Goal: Find specific page/section: Find specific page/section

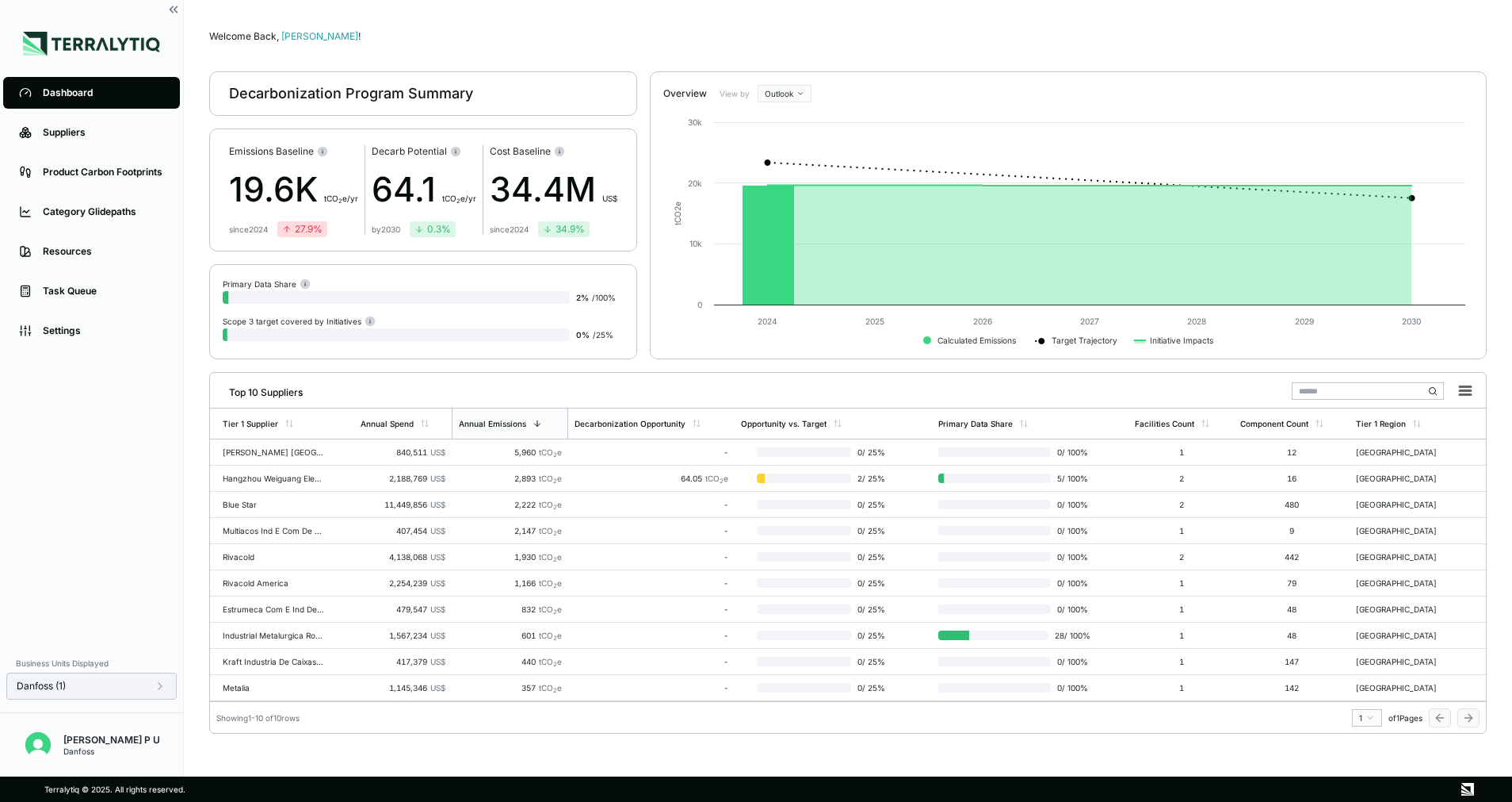
click at [115, 682] on div "Danfoss (1)" at bounding box center [91, 686] width 150 height 13
click at [253, 605] on div at bounding box center [254, 605] width 13 height 13
click at [254, 519] on div "PL47" at bounding box center [288, 529] width 93 height 19
click at [313, 699] on button "Apply" at bounding box center [323, 703] width 37 height 17
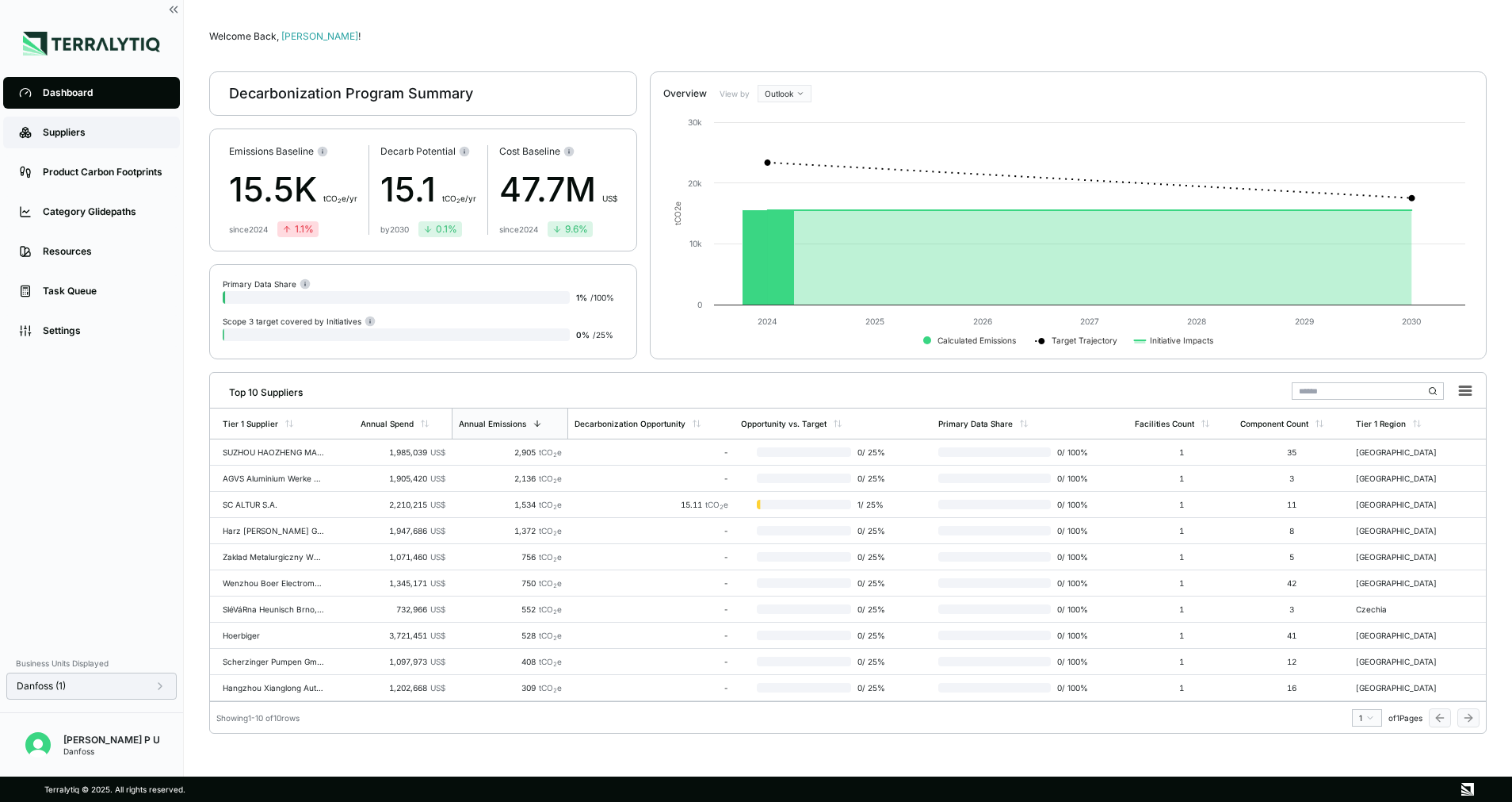
click at [69, 125] on link "Suppliers" at bounding box center [91, 132] width 177 height 32
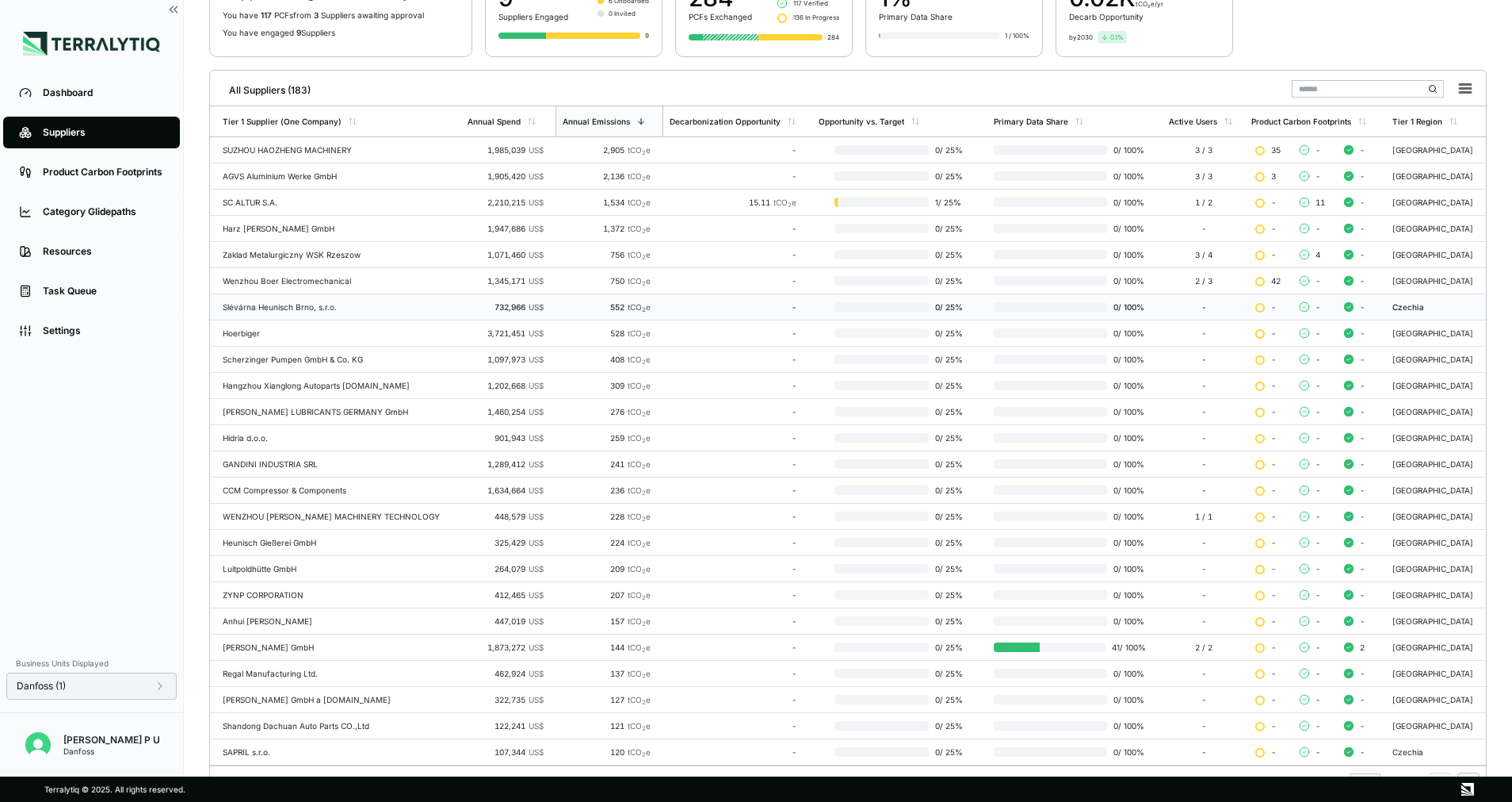
scroll to position [180, 0]
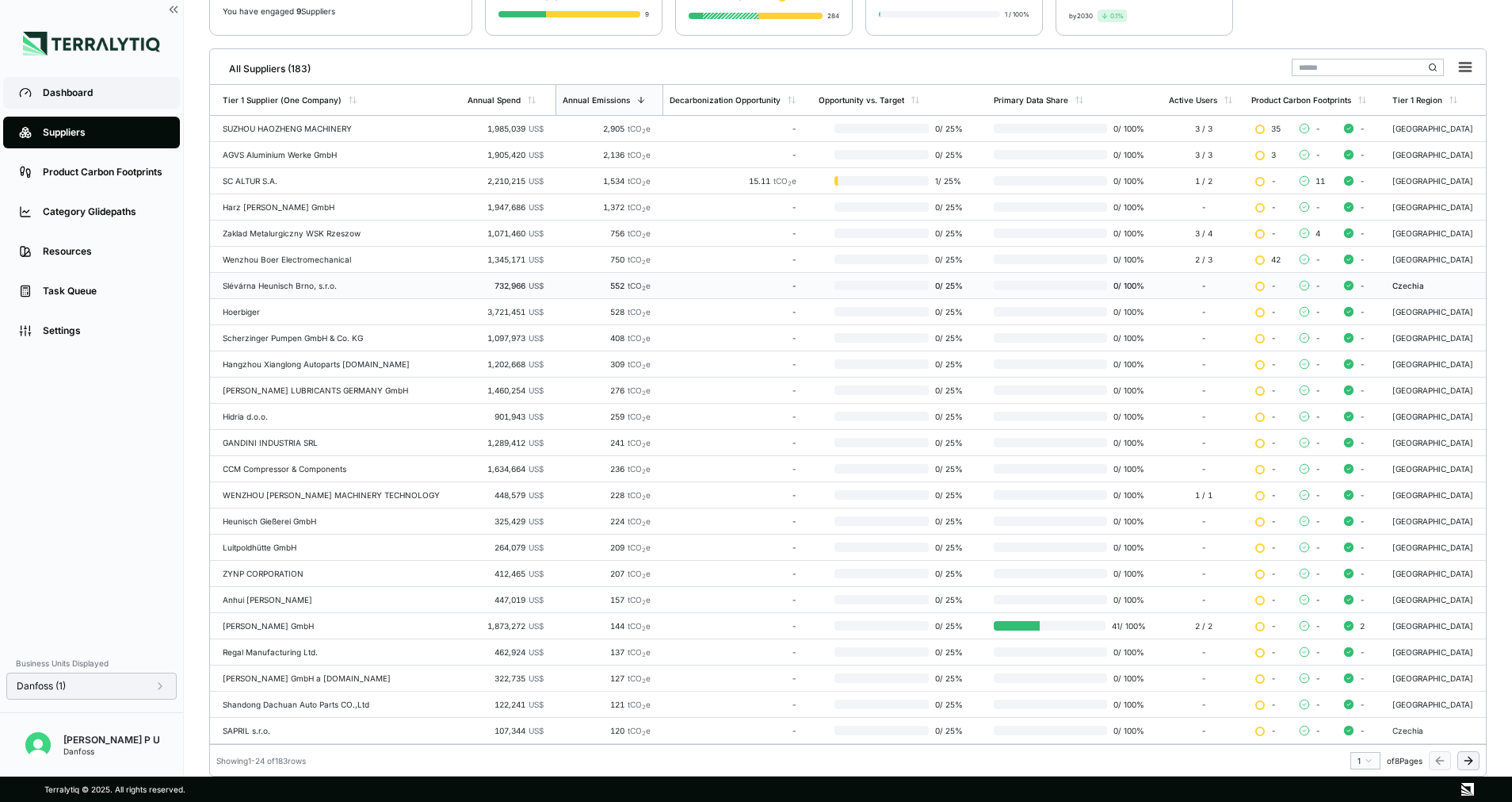
click at [101, 91] on div "Dashboard" at bounding box center [103, 92] width 121 height 13
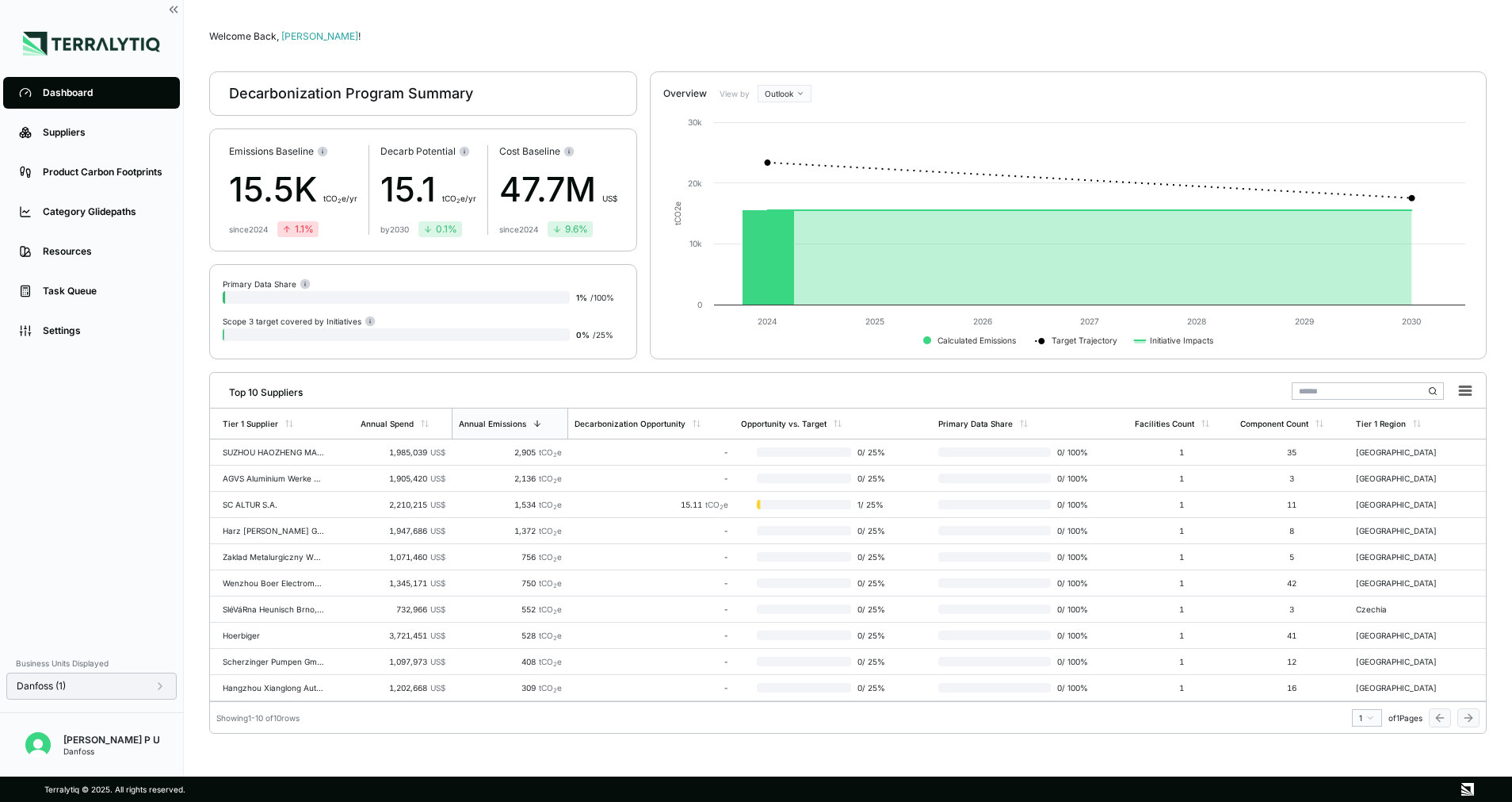
click at [79, 692] on div "Danfoss (1)" at bounding box center [91, 686] width 170 height 27
click at [87, 683] on div "Danfoss (1)" at bounding box center [91, 686] width 150 height 13
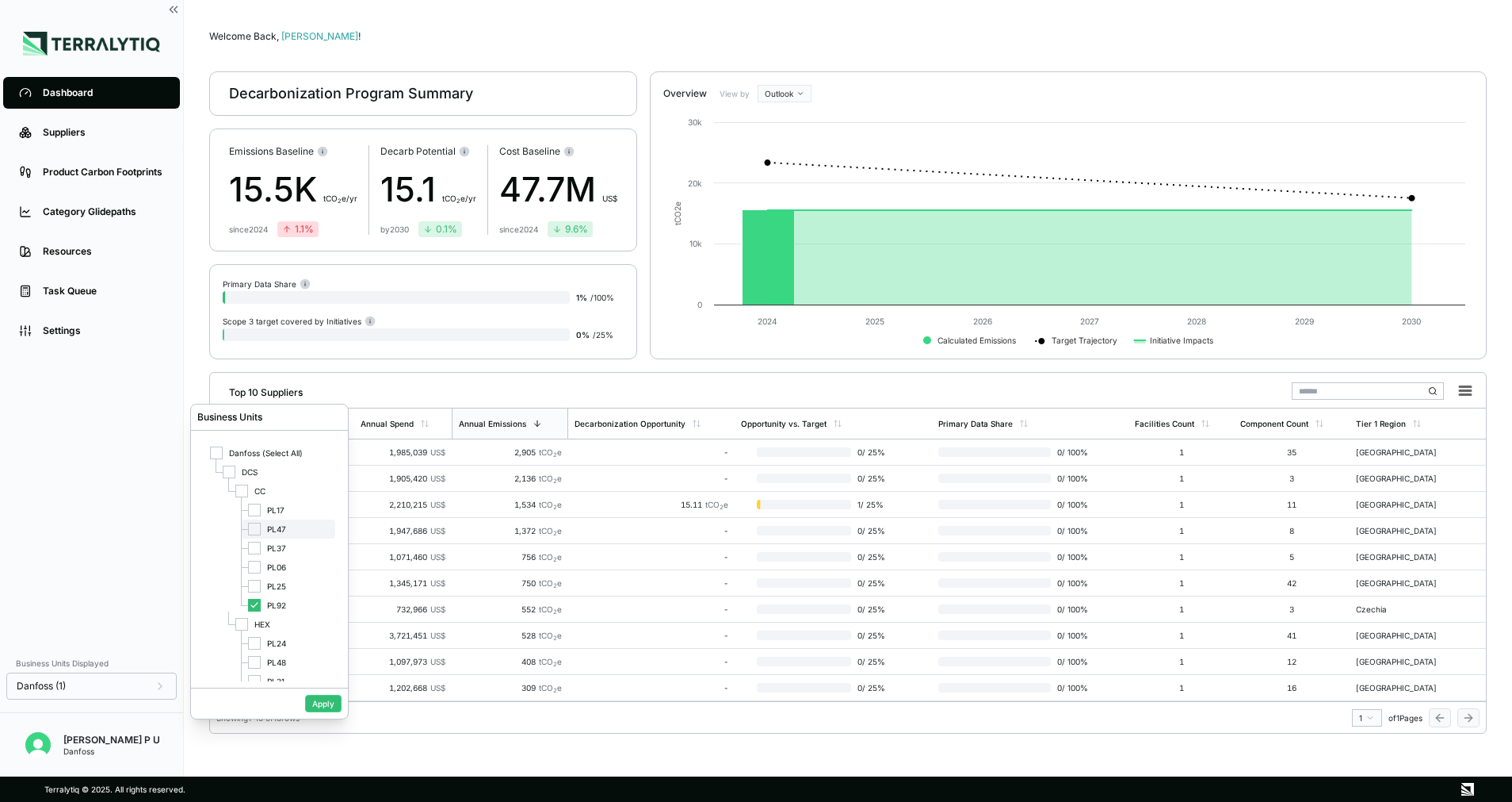
click at [282, 524] on div "PL47" at bounding box center [288, 529] width 93 height 19
click at [250, 604] on icon at bounding box center [254, 605] width 10 height 10
click at [313, 699] on button "Apply" at bounding box center [323, 703] width 37 height 17
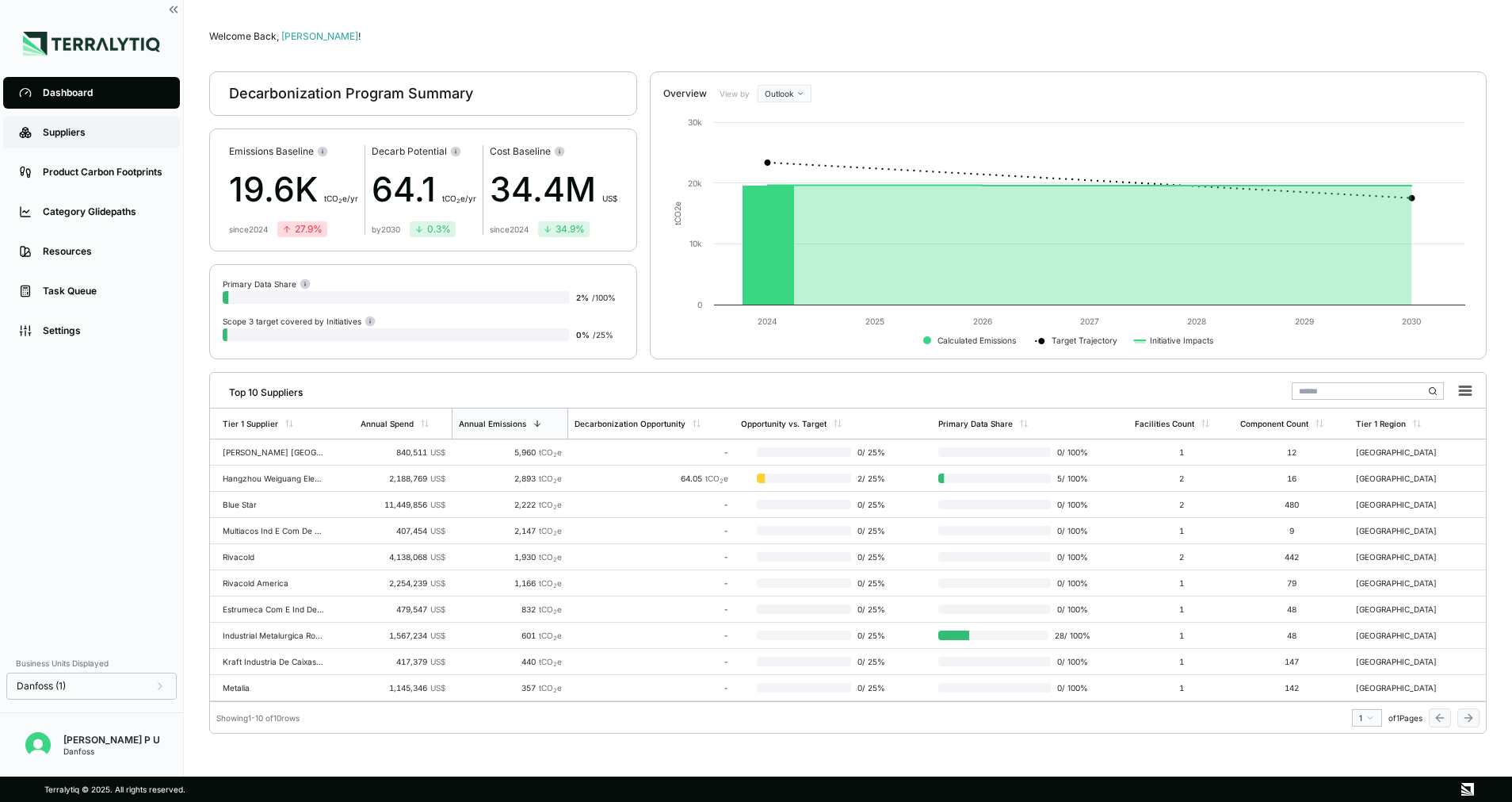
click at [86, 130] on div "Suppliers" at bounding box center [103, 132] width 121 height 13
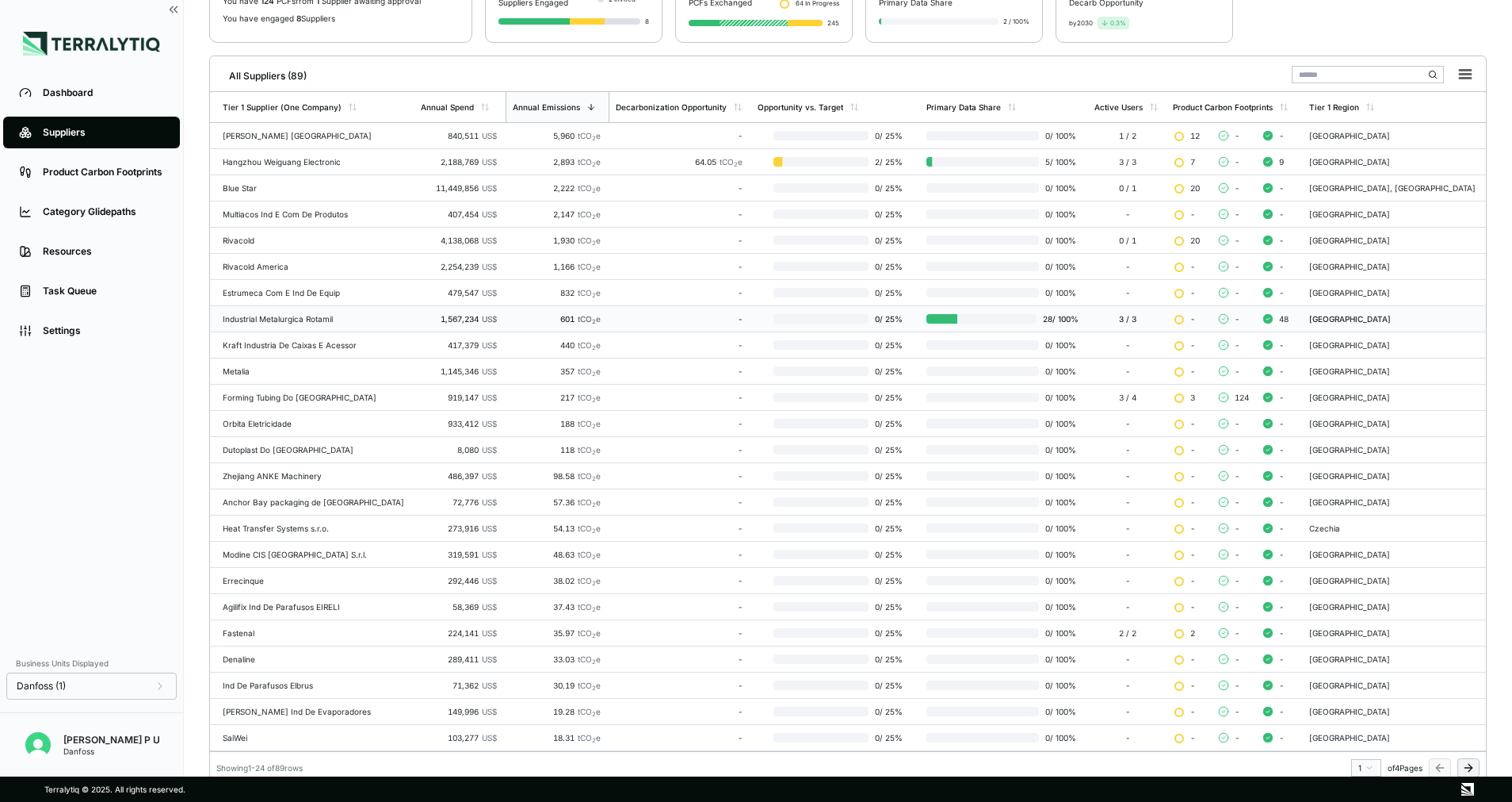
scroll to position [180, 0]
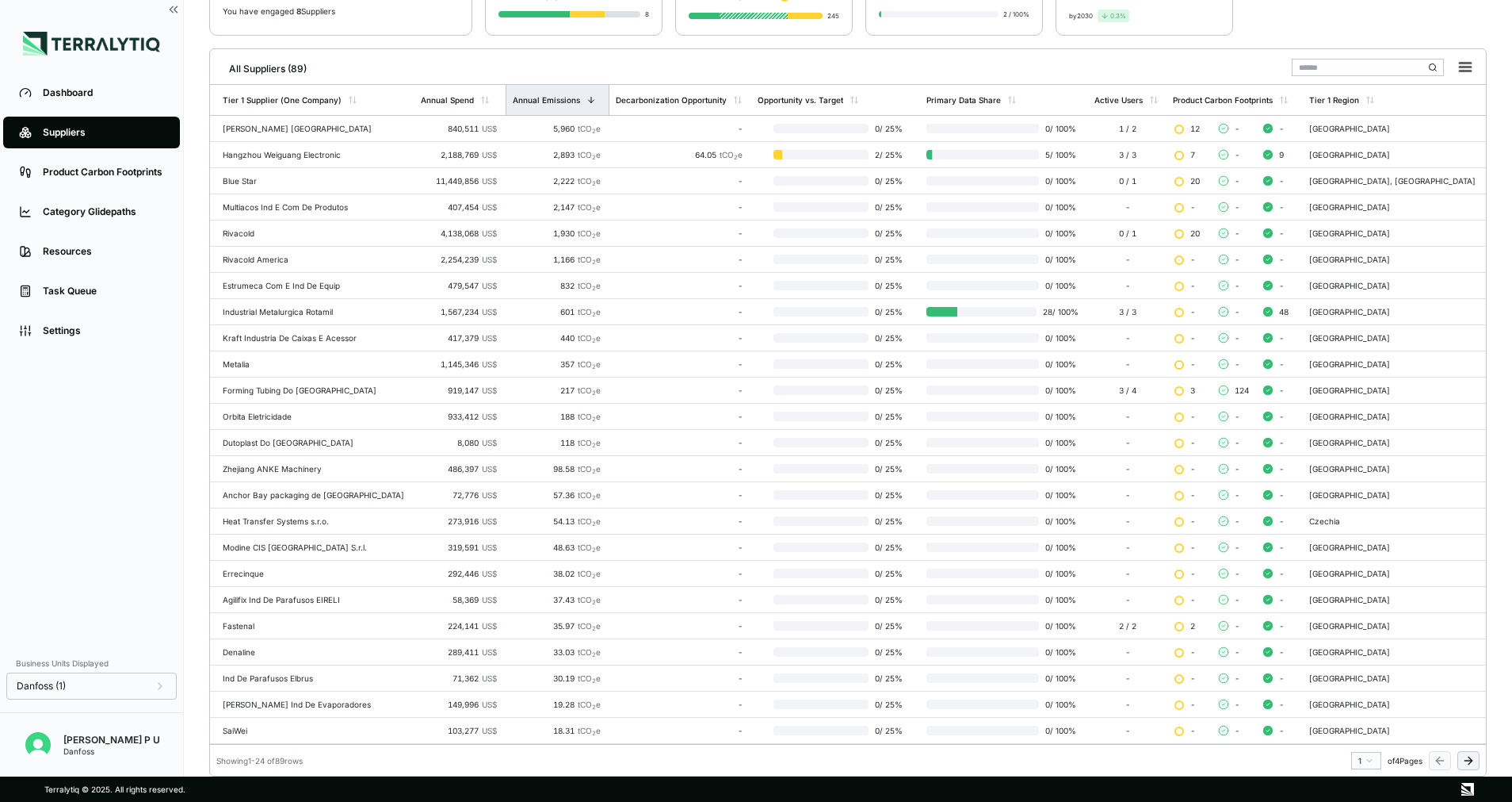
click at [510, 106] on div "Annual Emissions" at bounding box center [557, 99] width 104 height 30
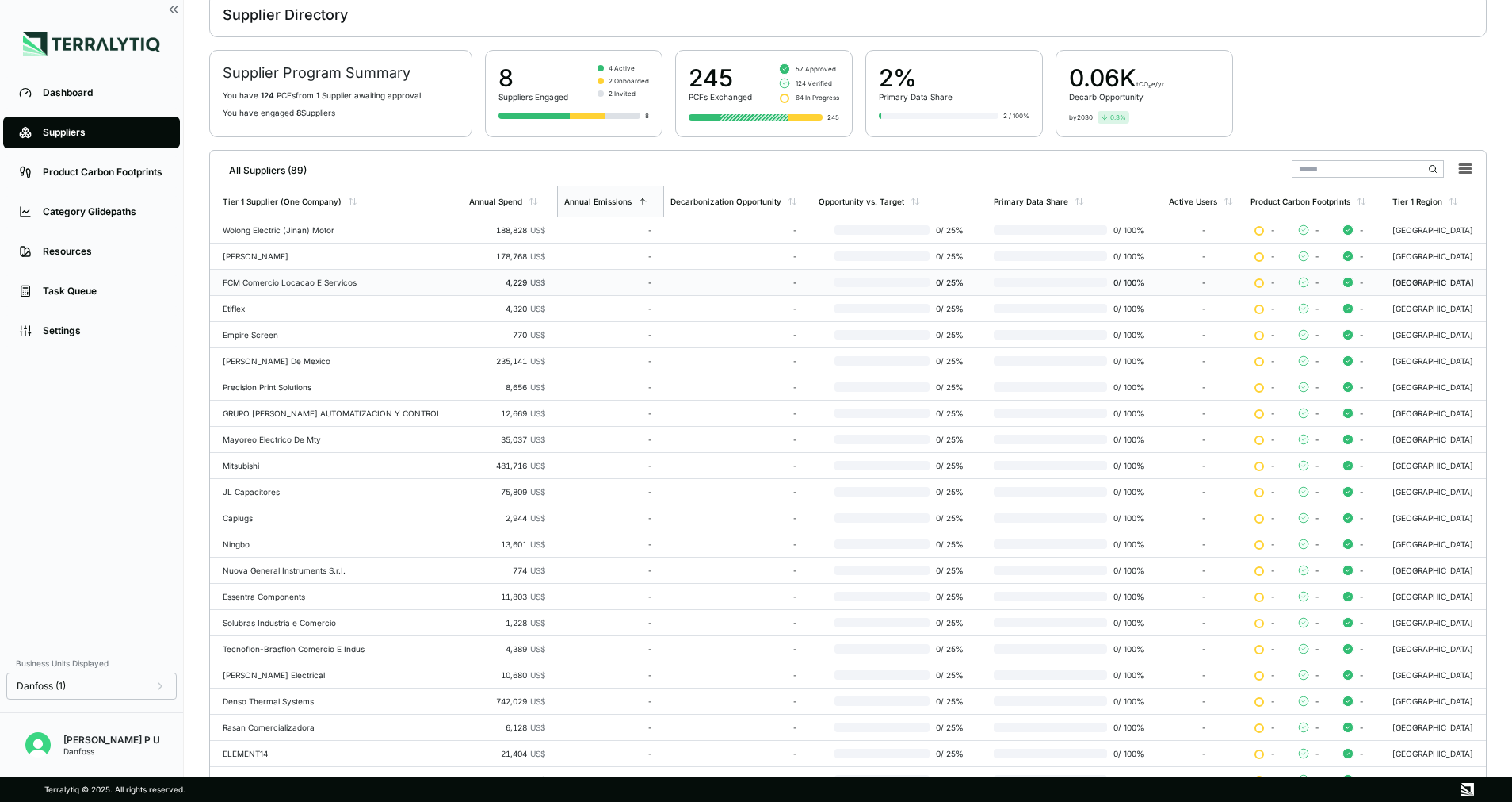
scroll to position [0, 0]
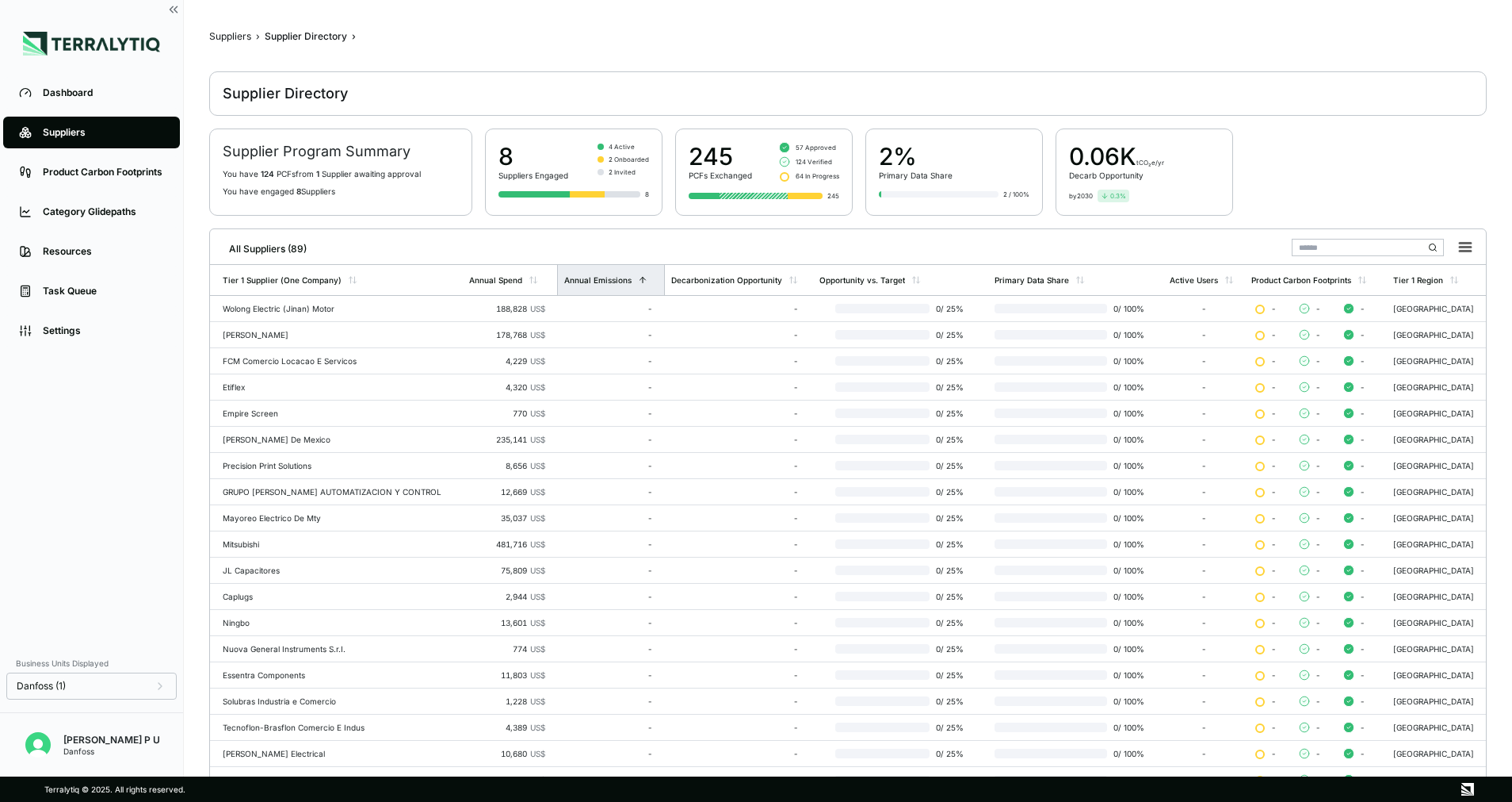
click at [595, 285] on div "Annual Emissions" at bounding box center [611, 279] width 108 height 30
